Goal: Use online tool/utility: Use online tool/utility

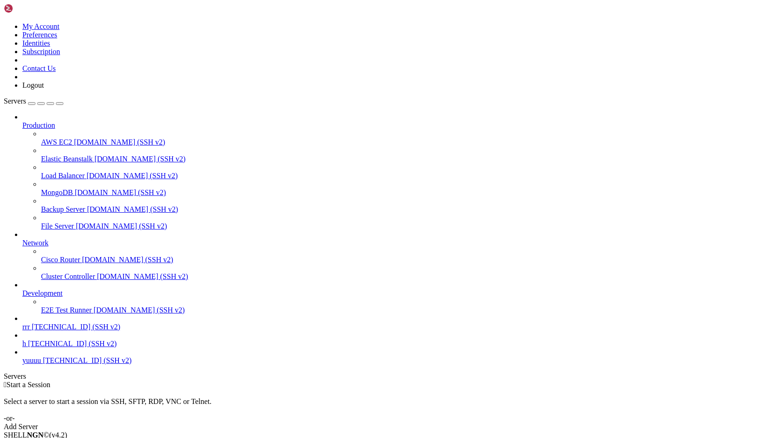
click at [73, 347] on span "[TECHNICAL_ID] (SSH v2)" at bounding box center [72, 343] width 89 height 8
drag, startPoint x: 60, startPoint y: 679, endPoint x: 312, endPoint y: 686, distance: 252.7
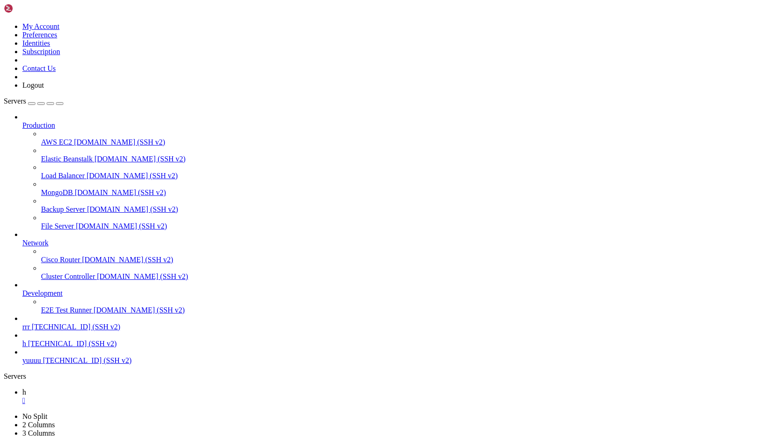
drag, startPoint x: 127, startPoint y: 647, endPoint x: 303, endPoint y: 709, distance: 186.4
click at [41, 364] on span "yuuuu" at bounding box center [31, 360] width 19 height 8
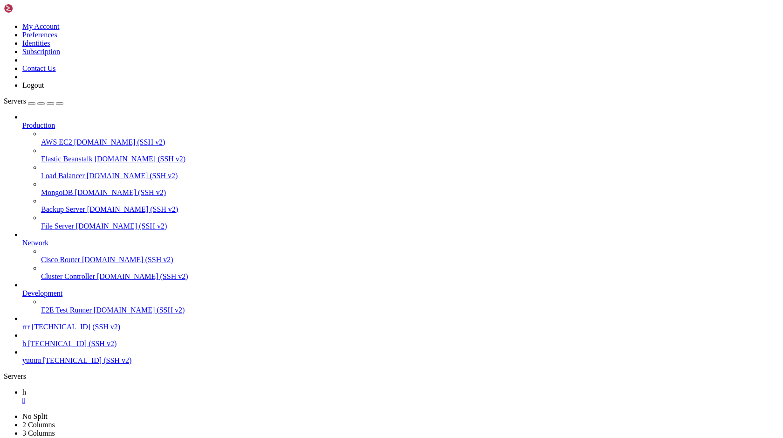
click at [41, 364] on span "yuuuu" at bounding box center [31, 360] width 19 height 8
click at [144, 396] on div "" at bounding box center [400, 400] width 757 height 8
drag, startPoint x: 169, startPoint y: 567, endPoint x: 4, endPoint y: 561, distance: 164.7
